Goal: Information Seeking & Learning: Check status

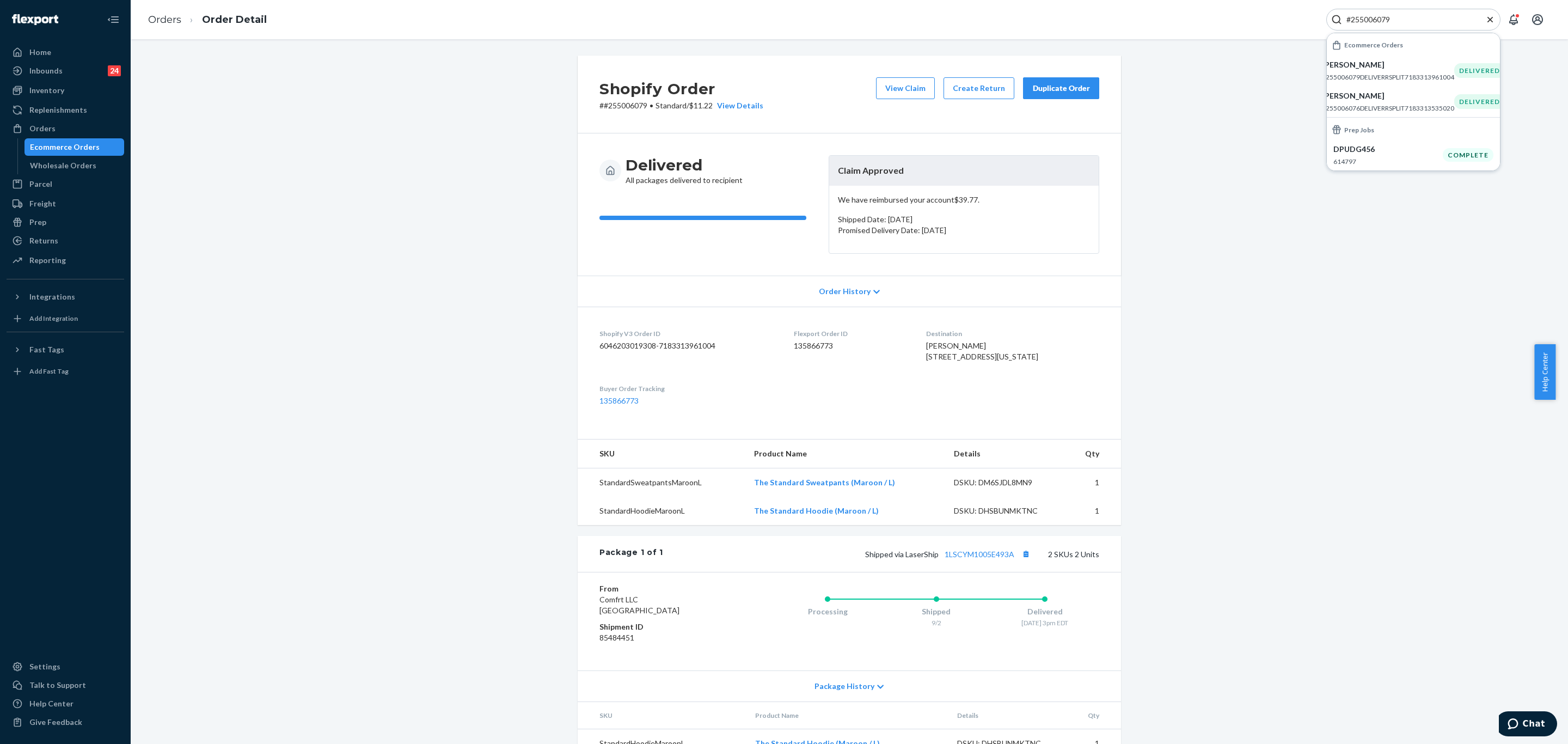
click at [1429, 13] on div "#255006079" at bounding box center [1413, 19] width 174 height 22
click at [1427, 13] on div "#255006079" at bounding box center [1413, 19] width 174 height 22
click at [1420, 15] on input "#255006079" at bounding box center [1409, 19] width 134 height 11
click at [1410, 18] on input "#255006079" at bounding box center [1409, 19] width 134 height 11
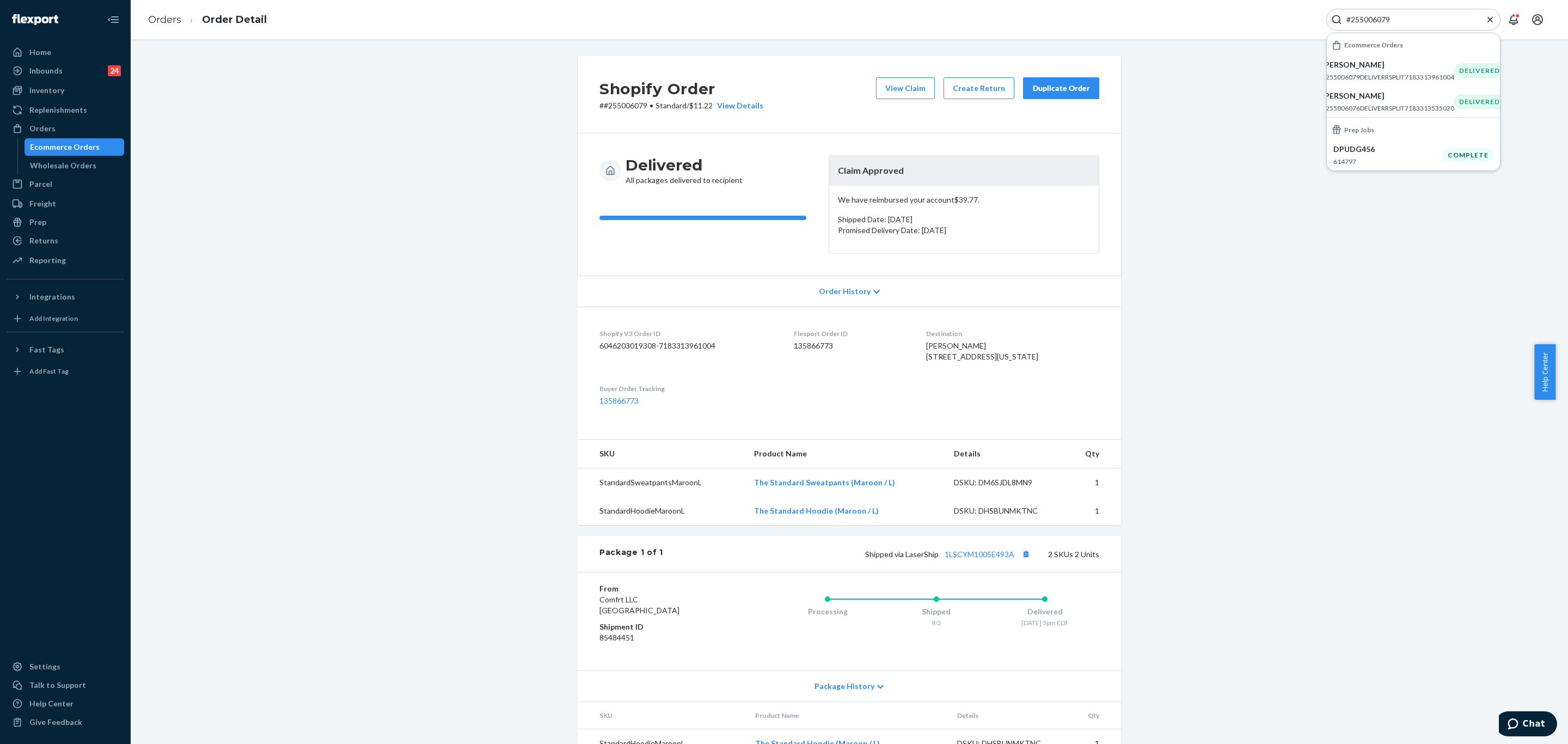
click at [1410, 18] on input "#255006079" at bounding box center [1409, 19] width 134 height 11
paste input "255173965"
type input "255173965"
click at [1377, 64] on p "[PERSON_NAME]" at bounding box center [1388, 65] width 110 height 11
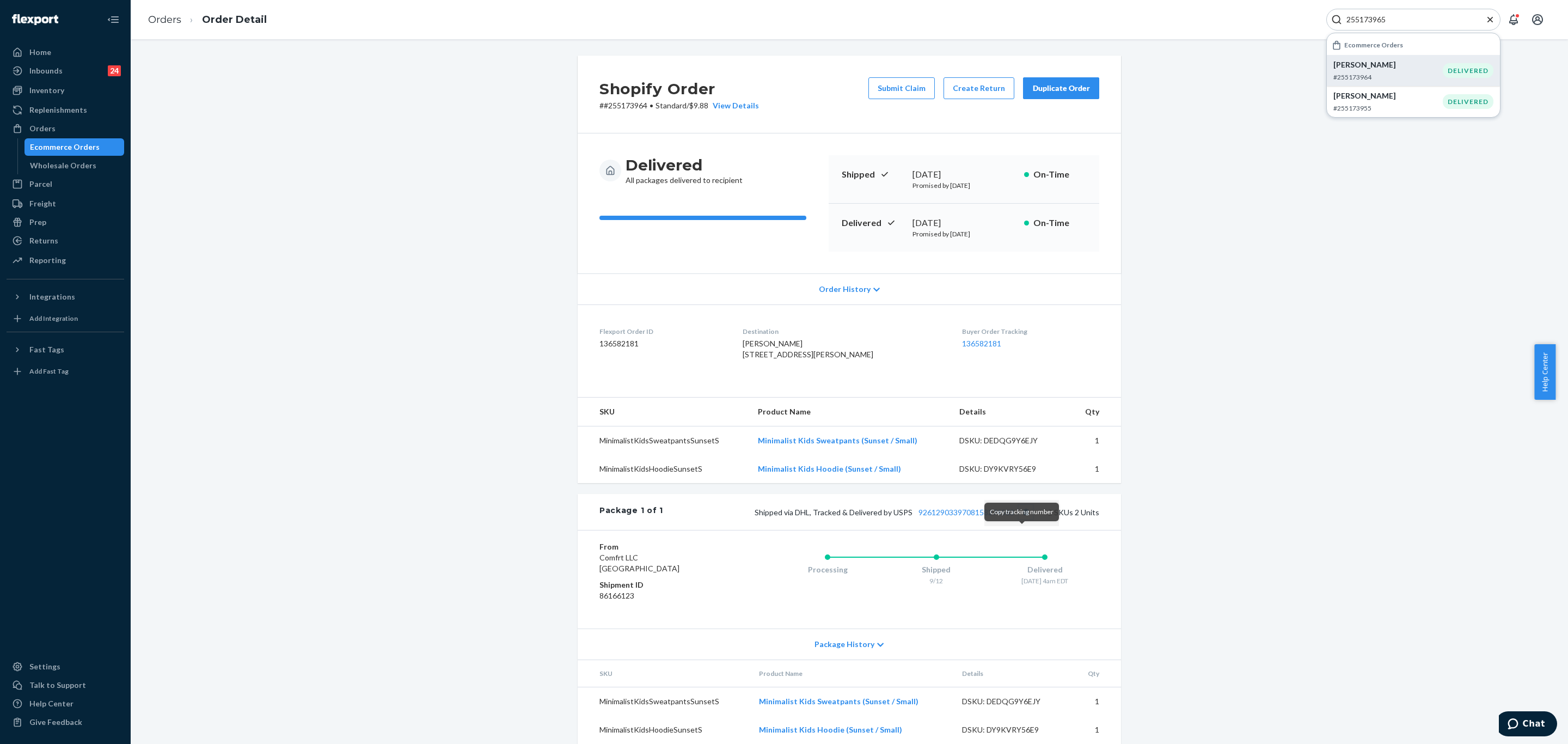
click at [1019, 519] on button "Copy tracking number" at bounding box center [1026, 511] width 14 height 14
